Goal: Task Accomplishment & Management: Manage account settings

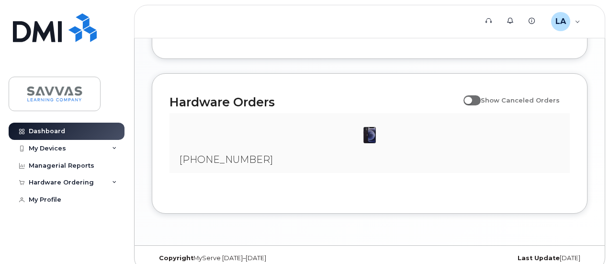
scroll to position [627, 0]
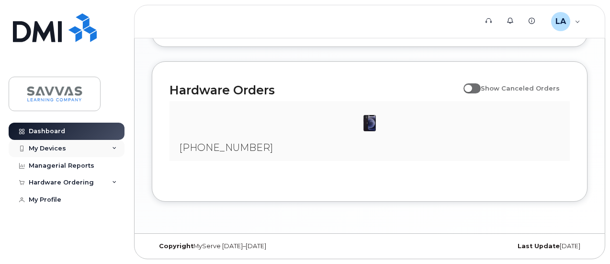
click at [53, 147] on div "My Devices" at bounding box center [47, 149] width 37 height 8
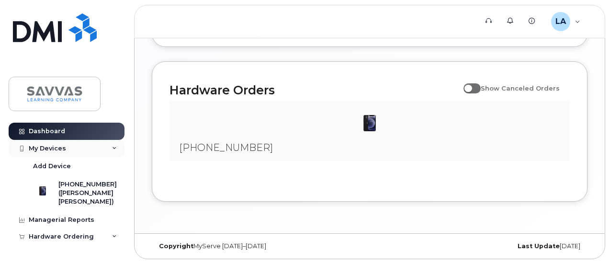
click at [53, 147] on div "My Devices" at bounding box center [47, 149] width 37 height 8
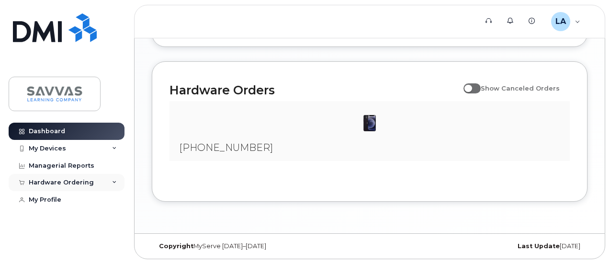
click at [75, 179] on div "Hardware Ordering" at bounding box center [61, 183] width 65 height 8
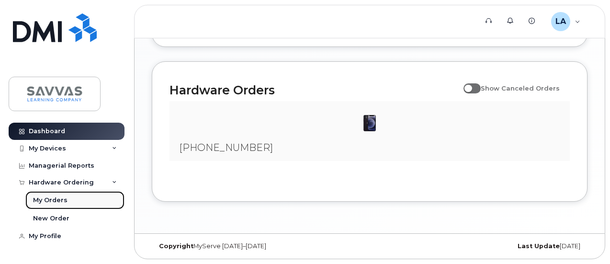
click at [59, 201] on div "My Orders" at bounding box center [50, 200] width 34 height 9
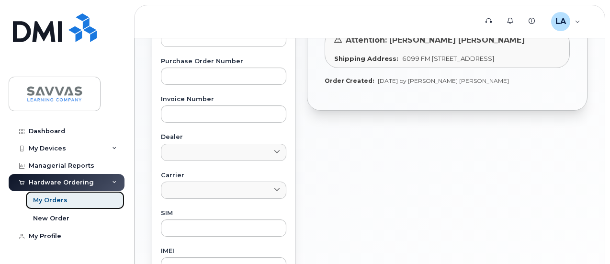
scroll to position [339, 0]
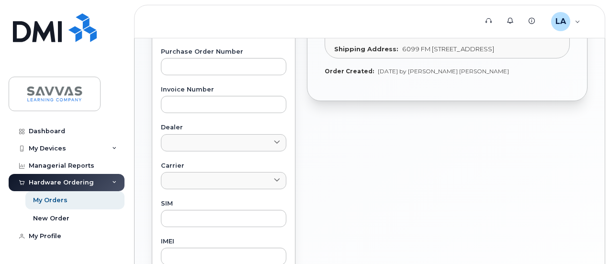
drag, startPoint x: 592, startPoint y: 193, endPoint x: 601, endPoint y: 78, distance: 114.7
click at [601, 78] on div "Orders Download Excel Report Start New Order All Orders 1 Open Orders 1 Process…" at bounding box center [369, 64] width 470 height 730
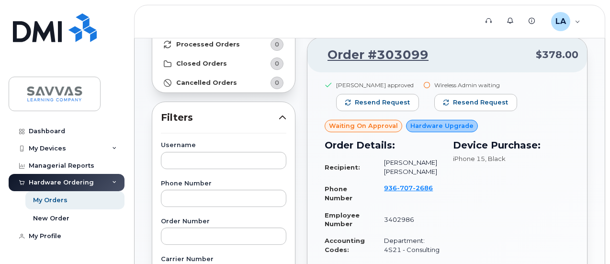
scroll to position [95, 0]
